Goal: Task Accomplishment & Management: Manage account settings

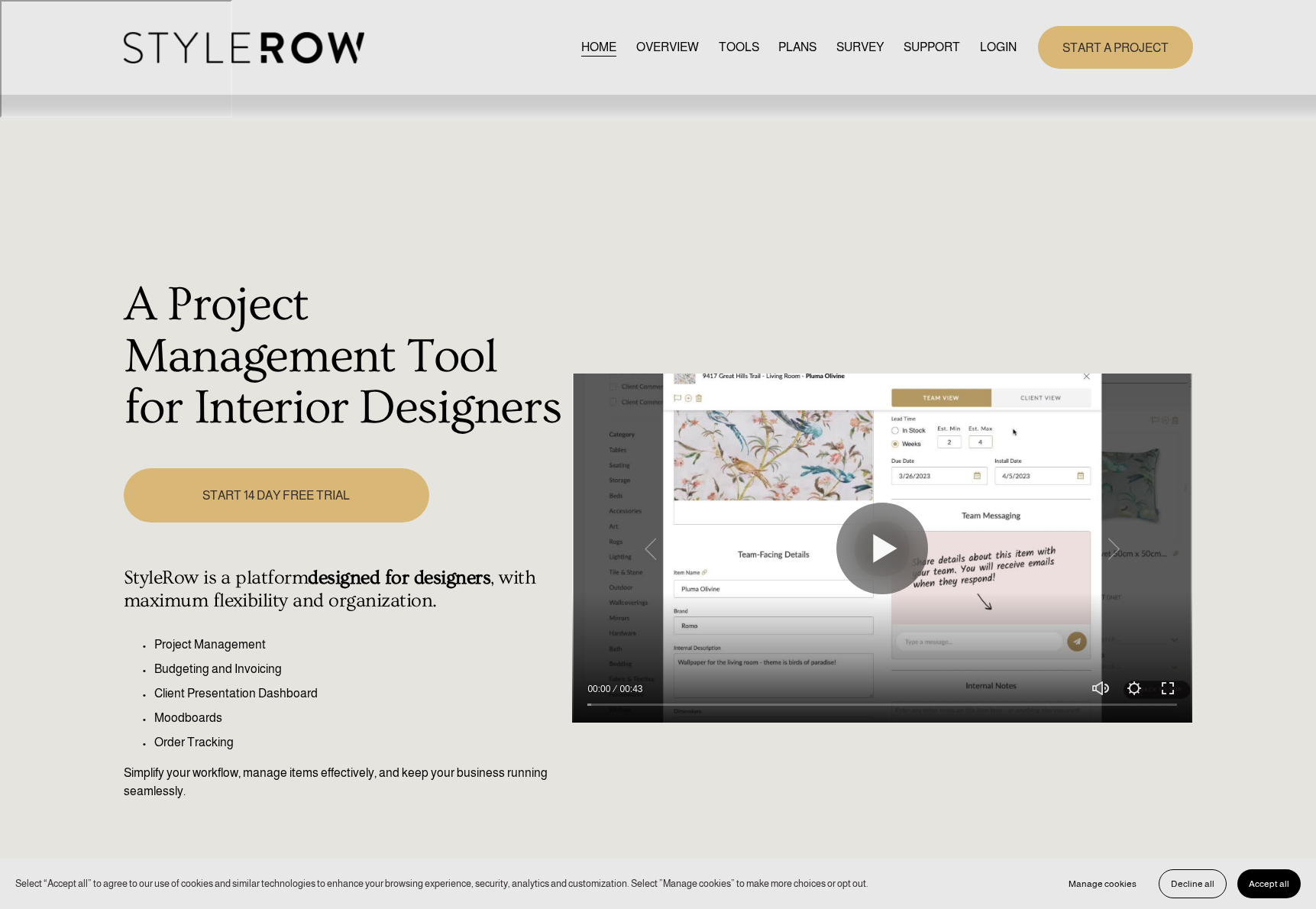
click at [983, 46] on link "LOGIN" at bounding box center [998, 48] width 37 height 21
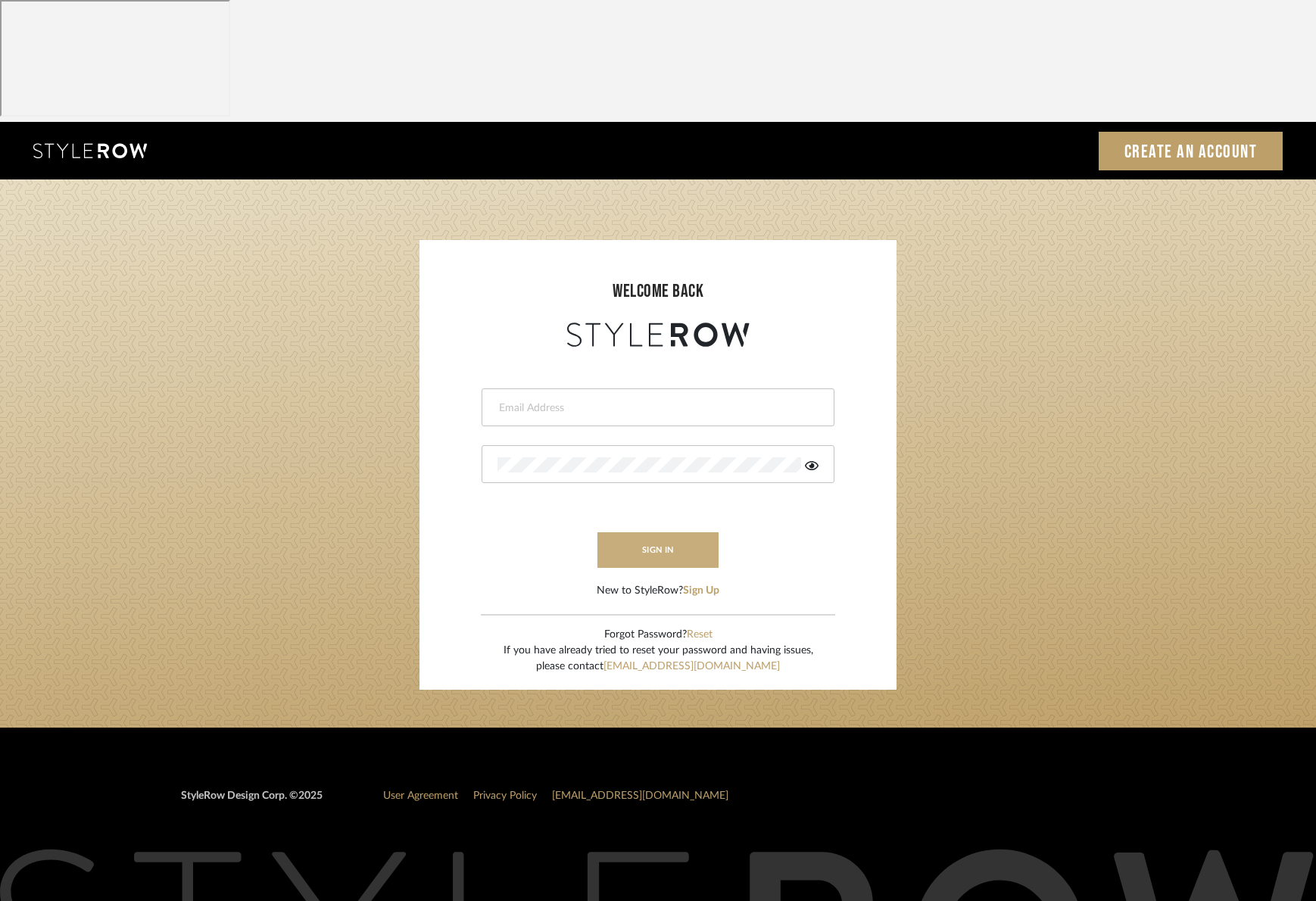
type input "info@theodorebinteriors.com"
click at [690, 532] on button "sign in" at bounding box center [658, 549] width 121 height 36
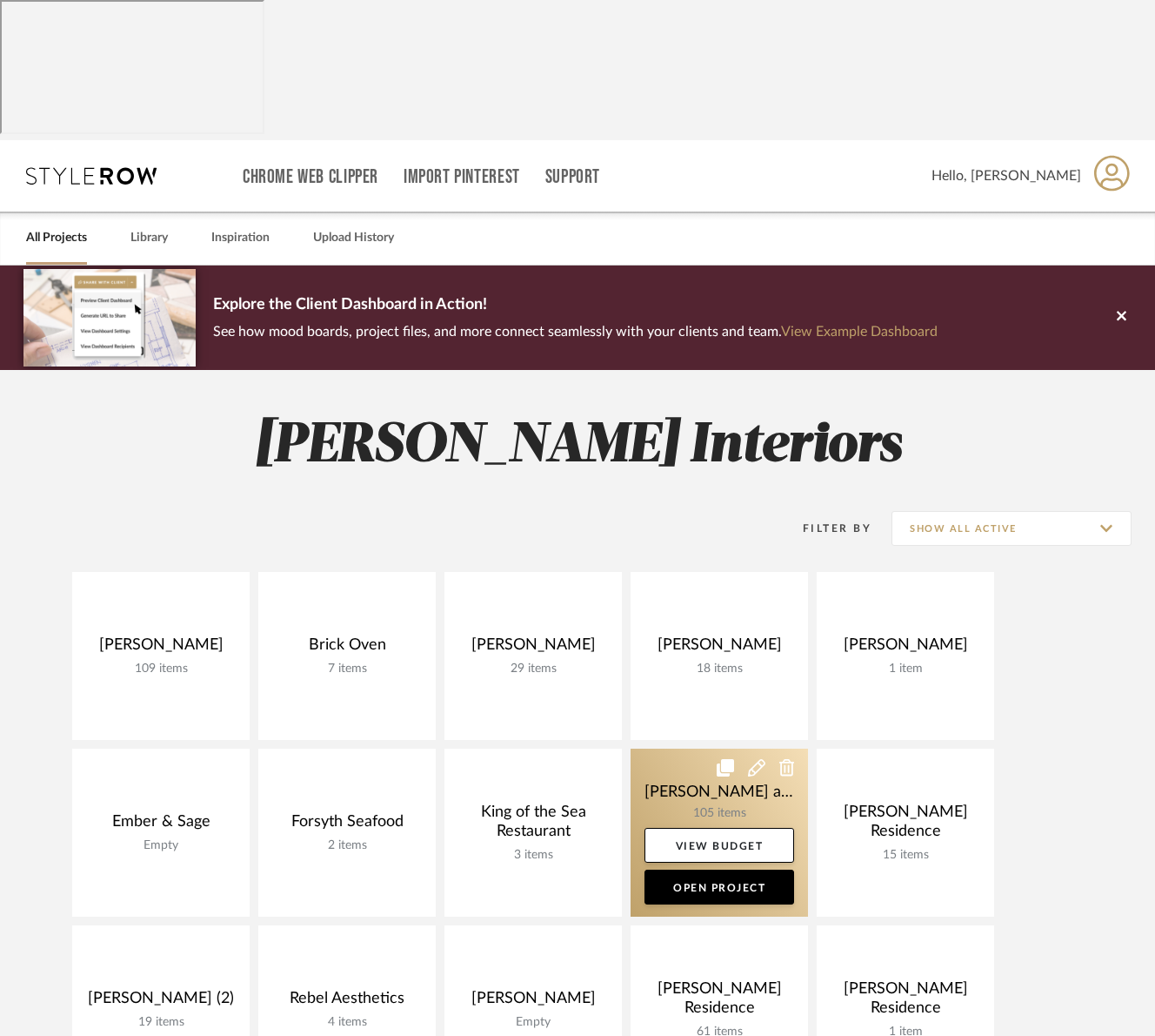
click at [678, 748] on link at bounding box center [719, 832] width 178 height 168
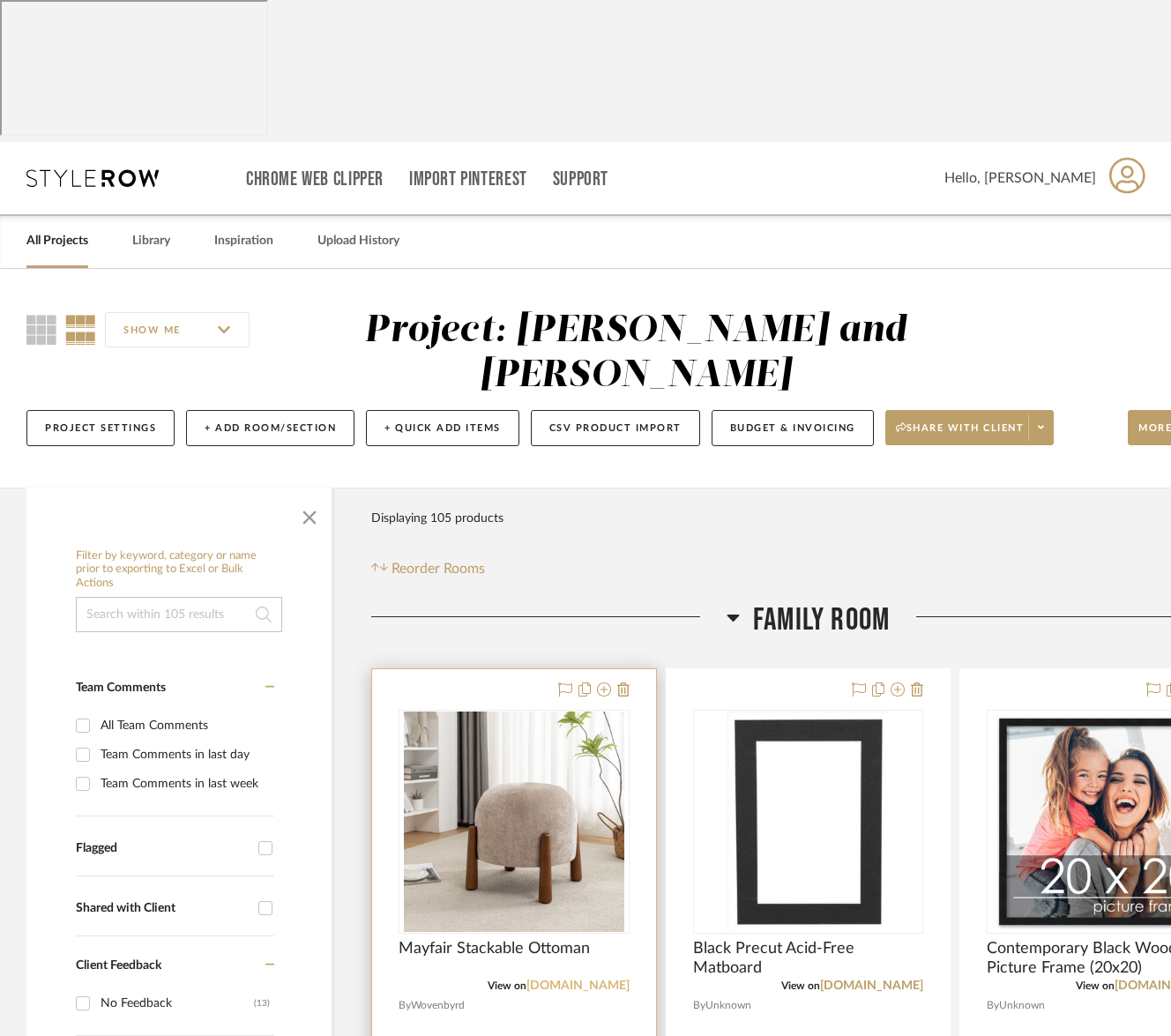
click at [592, 980] on link "wovenbyrd.com" at bounding box center [578, 985] width 103 height 12
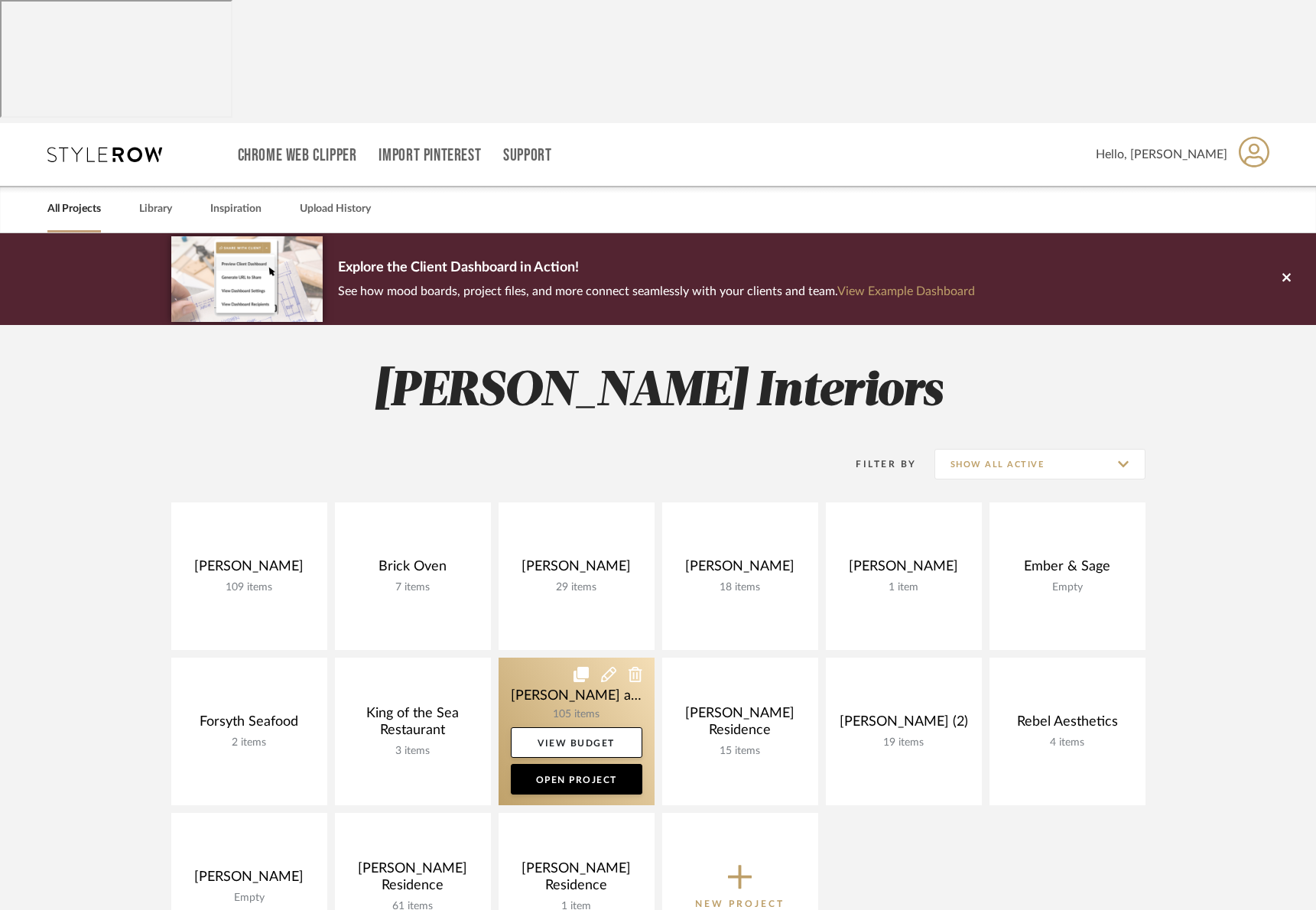
click at [604, 657] on link at bounding box center [576, 731] width 156 height 147
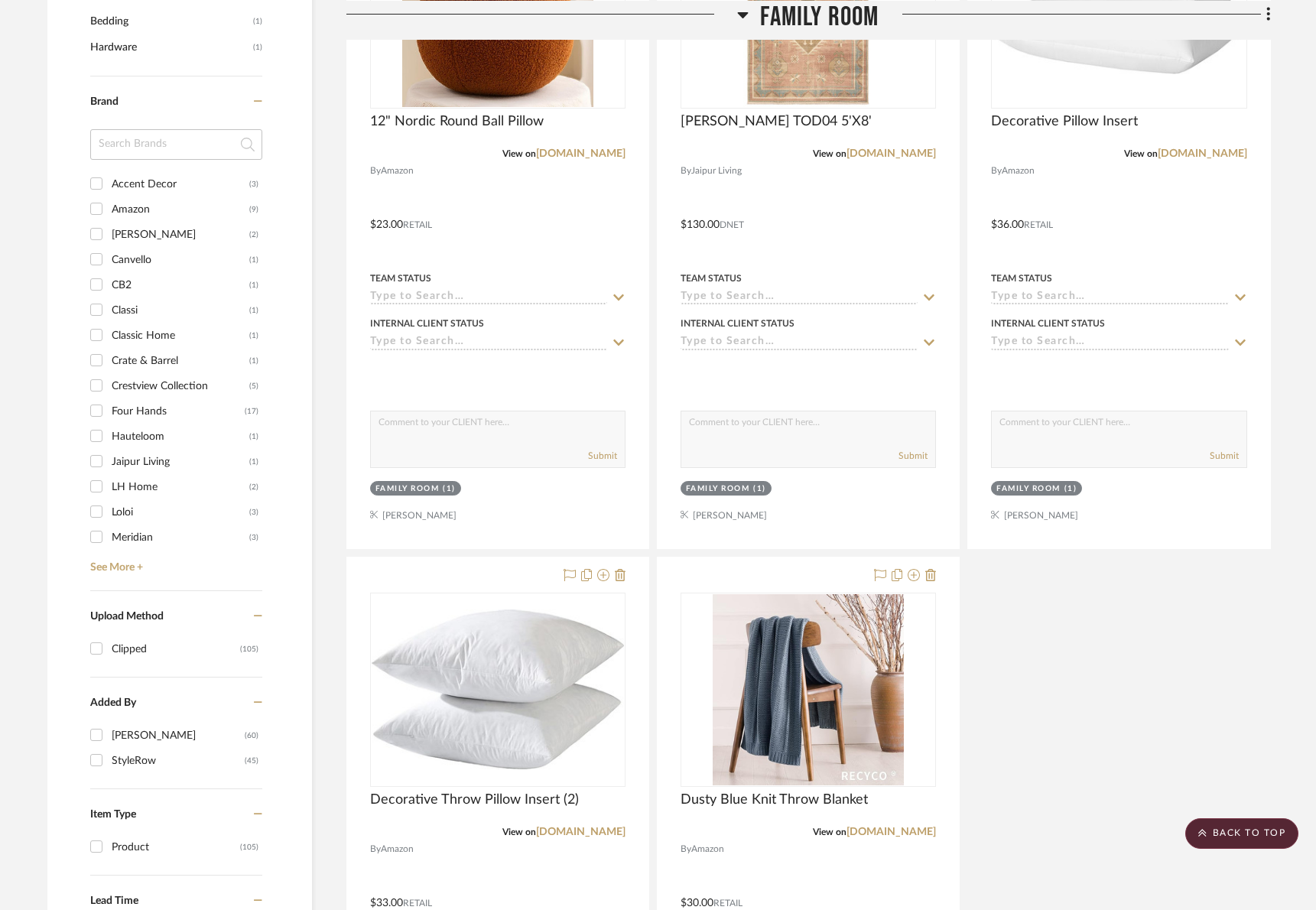
scroll to position [1697, 0]
